Goal: Task Accomplishment & Management: Complete application form

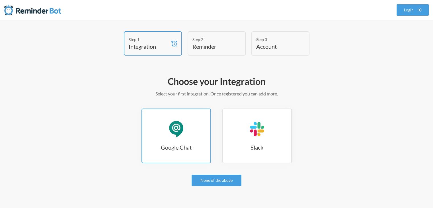
click at [165, 130] on link "Google Chat Google Chat" at bounding box center [175, 135] width 69 height 55
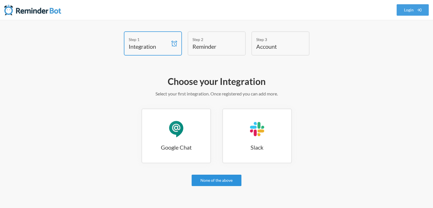
click at [201, 180] on link "None of the above" at bounding box center [216, 179] width 50 height 11
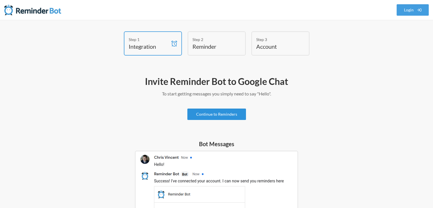
click at [219, 112] on link "Continue to Reminders" at bounding box center [216, 113] width 59 height 11
click at [212, 110] on link "Continue to Reminders" at bounding box center [216, 113] width 59 height 11
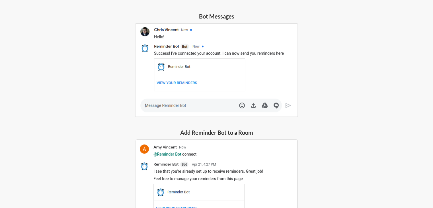
scroll to position [109, 0]
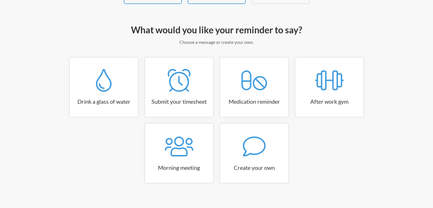
scroll to position [57, 0]
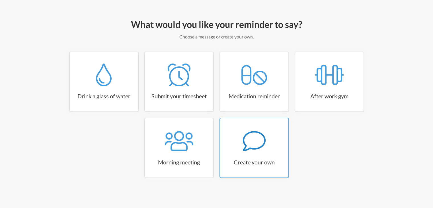
click at [243, 138] on icon at bounding box center [254, 140] width 23 height 23
select select "11:30:00"
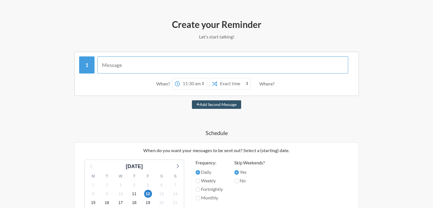
click at [154, 64] on input "text" at bounding box center [222, 64] width 251 height 17
type input "Update Job Status - Monday and Job Status list"
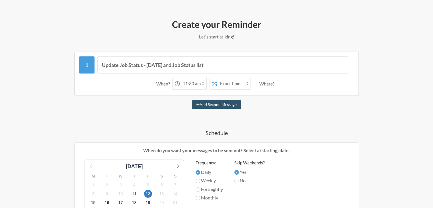
click at [237, 84] on select "Exact time Random time" at bounding box center [233, 83] width 33 height 11
click at [264, 85] on div "Where?" at bounding box center [267, 84] width 17 height 12
click at [264, 82] on div "Where?" at bounding box center [267, 84] width 17 height 12
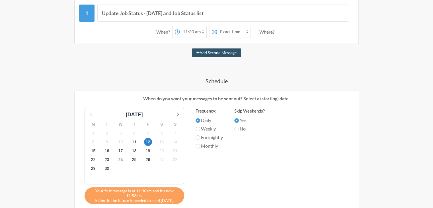
scroll to position [108, 0]
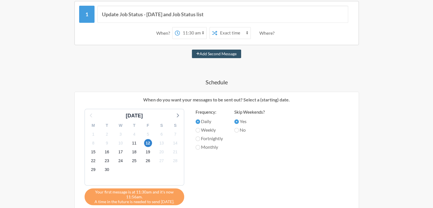
click at [261, 31] on div "Where?" at bounding box center [267, 33] width 17 height 12
click at [229, 54] on button "Add Second Message" at bounding box center [216, 53] width 49 height 9
select select "12:30:00"
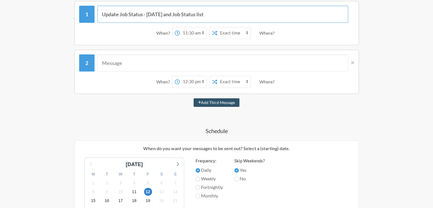
drag, startPoint x: 220, startPoint y: 13, endPoint x: 101, endPoint y: 15, distance: 118.6
click at [100, 12] on input "Update Job Status - Monday and Job Status list" at bounding box center [222, 14] width 251 height 17
click at [132, 65] on input "text" at bounding box center [222, 62] width 251 height 17
paste input "Update Job Status - Monday and Job Status list"
type input "Update Job Status - Monday and Job Status list"
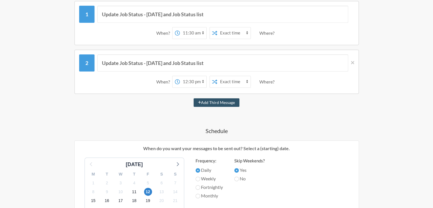
click at [195, 80] on select "12:00 am 12:15 am 12:30 am 12:45 am 1:00 am 1:15 am 1:30 am 1:45 am 2:00 am 2:1…" at bounding box center [193, 81] width 26 height 11
select select "17:45:00"
click at [180, 76] on select "12:00 am 12:15 am 12:30 am 12:45 am 1:00 am 1:15 am 1:30 am 1:45 am 2:00 am 2:1…" at bounding box center [193, 81] width 26 height 11
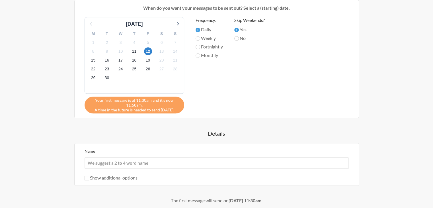
scroll to position [298, 0]
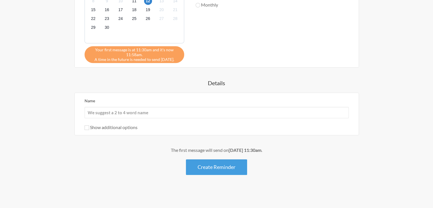
click at [114, 124] on label "Show additional options" at bounding box center [110, 126] width 53 height 5
click at [89, 125] on input "Show additional options" at bounding box center [86, 127] width 5 height 5
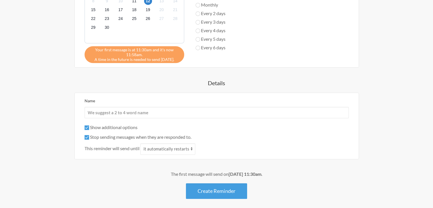
click at [114, 124] on label "Show additional options" at bounding box center [110, 126] width 53 height 5
click at [89, 125] on input "Show additional options" at bounding box center [86, 127] width 5 height 5
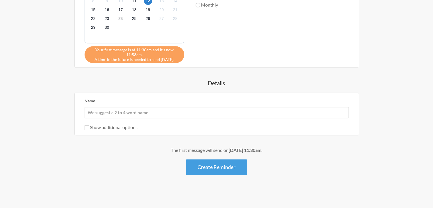
click at [114, 124] on label "Show additional options" at bounding box center [110, 126] width 53 height 5
click at [89, 125] on input "Show additional options" at bounding box center [86, 127] width 5 height 5
checkbox input "true"
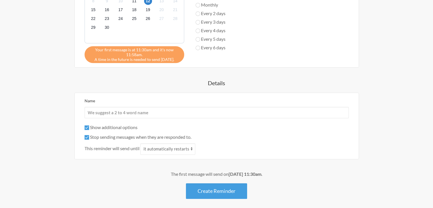
click at [112, 136] on label "Stop sending messages when they are responded to." at bounding box center [137, 136] width 107 height 5
click at [89, 136] on input "Stop sending messages when they are responded to." at bounding box center [86, 137] width 5 height 5
checkbox input "false"
click at [165, 148] on select "it automatically restarts it is replied to" at bounding box center [167, 148] width 55 height 11
click at [122, 160] on div "Update Job Status - Monday and Job Status list When? 12:00 am 12:15 am 12:30 am…" at bounding box center [216, 4] width 330 height 388
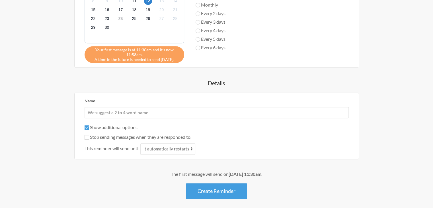
click at [125, 168] on div "Update Job Status - Monday and Job Status list When? 12:00 am 12:15 am 12:30 am…" at bounding box center [216, 4] width 330 height 388
click at [108, 110] on input "Name" at bounding box center [216, 112] width 264 height 11
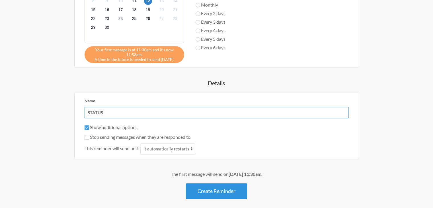
type input "STATUS"
click at [228, 193] on button "Create Reminder" at bounding box center [216, 191] width 61 height 16
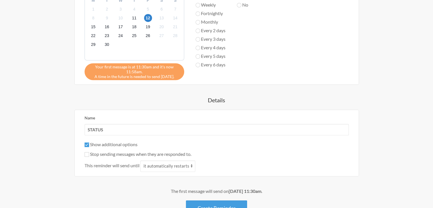
scroll to position [313, 0]
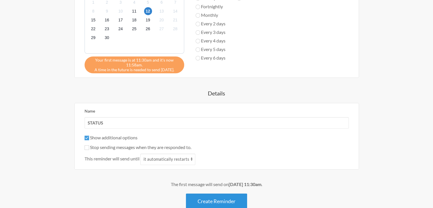
click at [218, 198] on button "Create Reminder" at bounding box center [216, 201] width 61 height 16
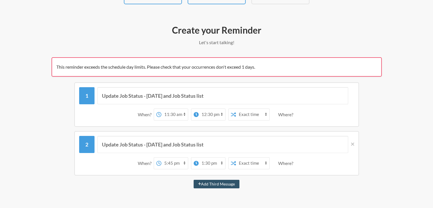
scroll to position [57, 0]
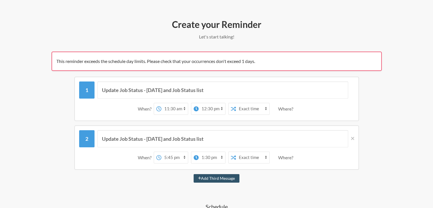
click at [352, 138] on icon at bounding box center [352, 138] width 3 height 3
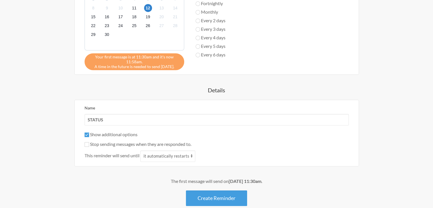
scroll to position [298, 0]
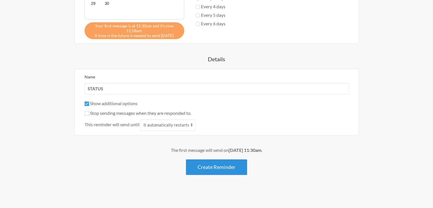
click at [225, 171] on button "Create Reminder" at bounding box center [216, 167] width 61 height 16
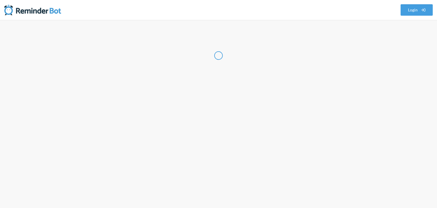
select select "IN"
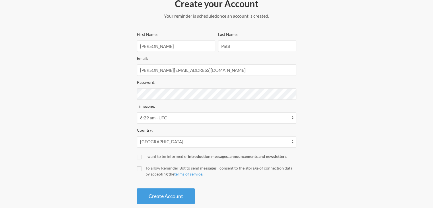
scroll to position [88, 0]
